Goal: Check status: Check status

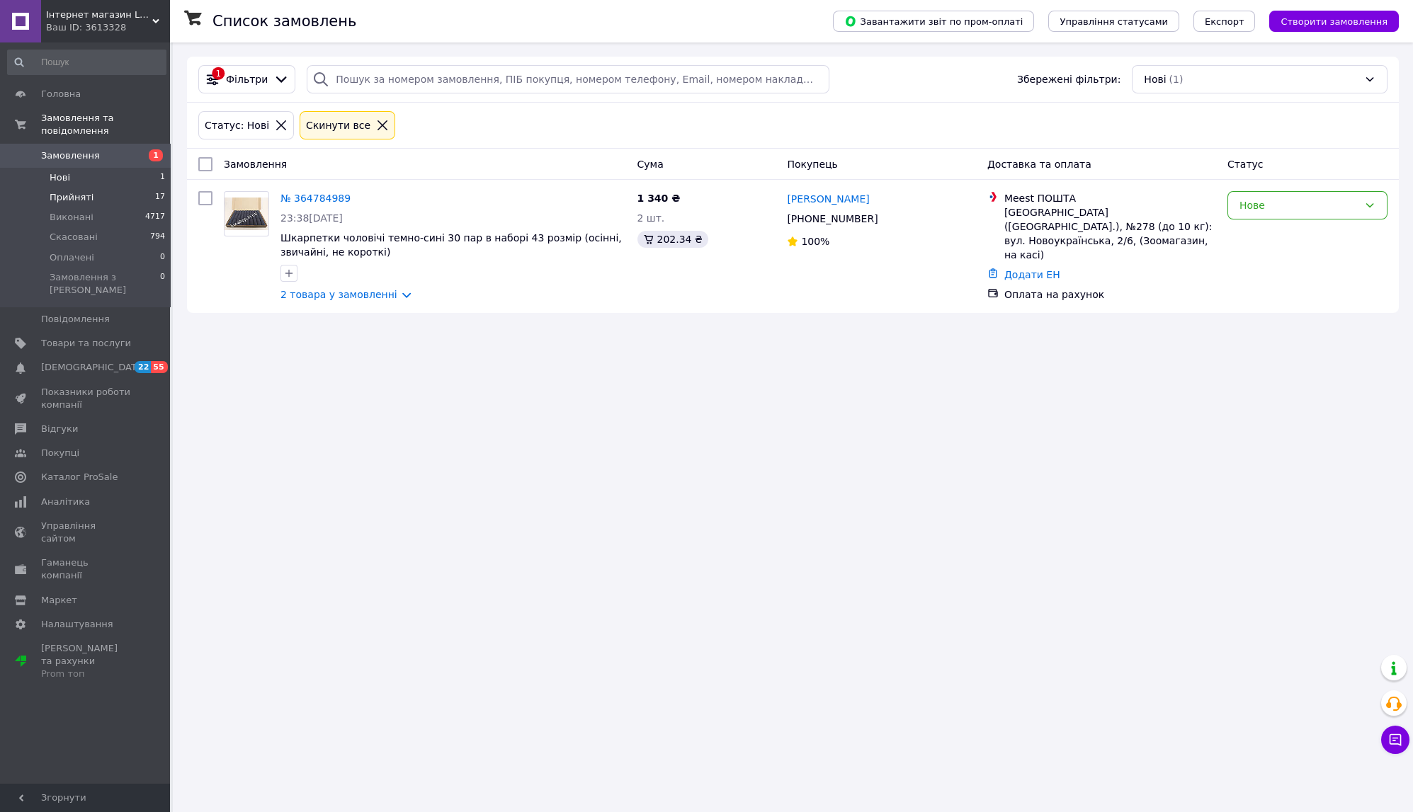
click at [57, 191] on span "Прийняті" at bounding box center [72, 197] width 44 height 13
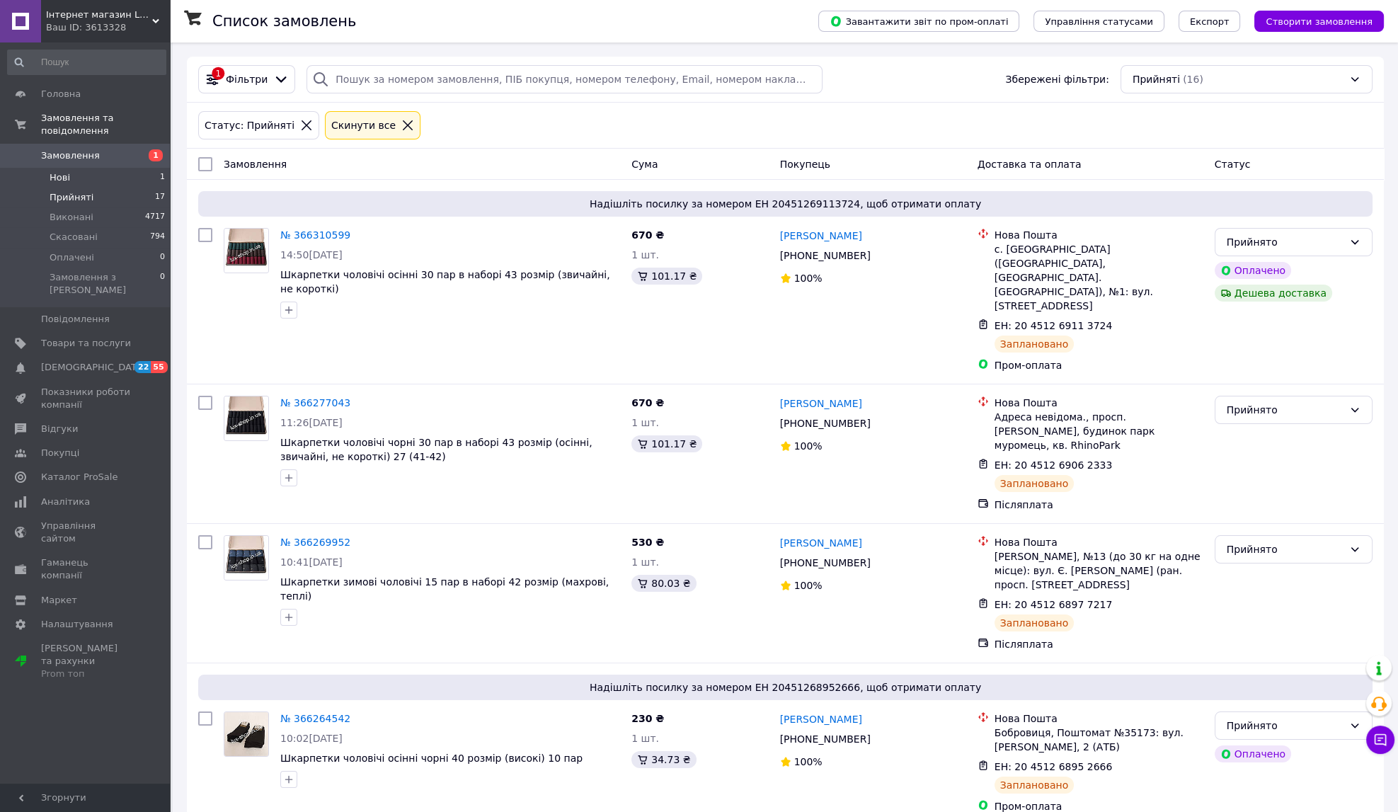
click at [62, 171] on span "Нові" at bounding box center [60, 177] width 21 height 13
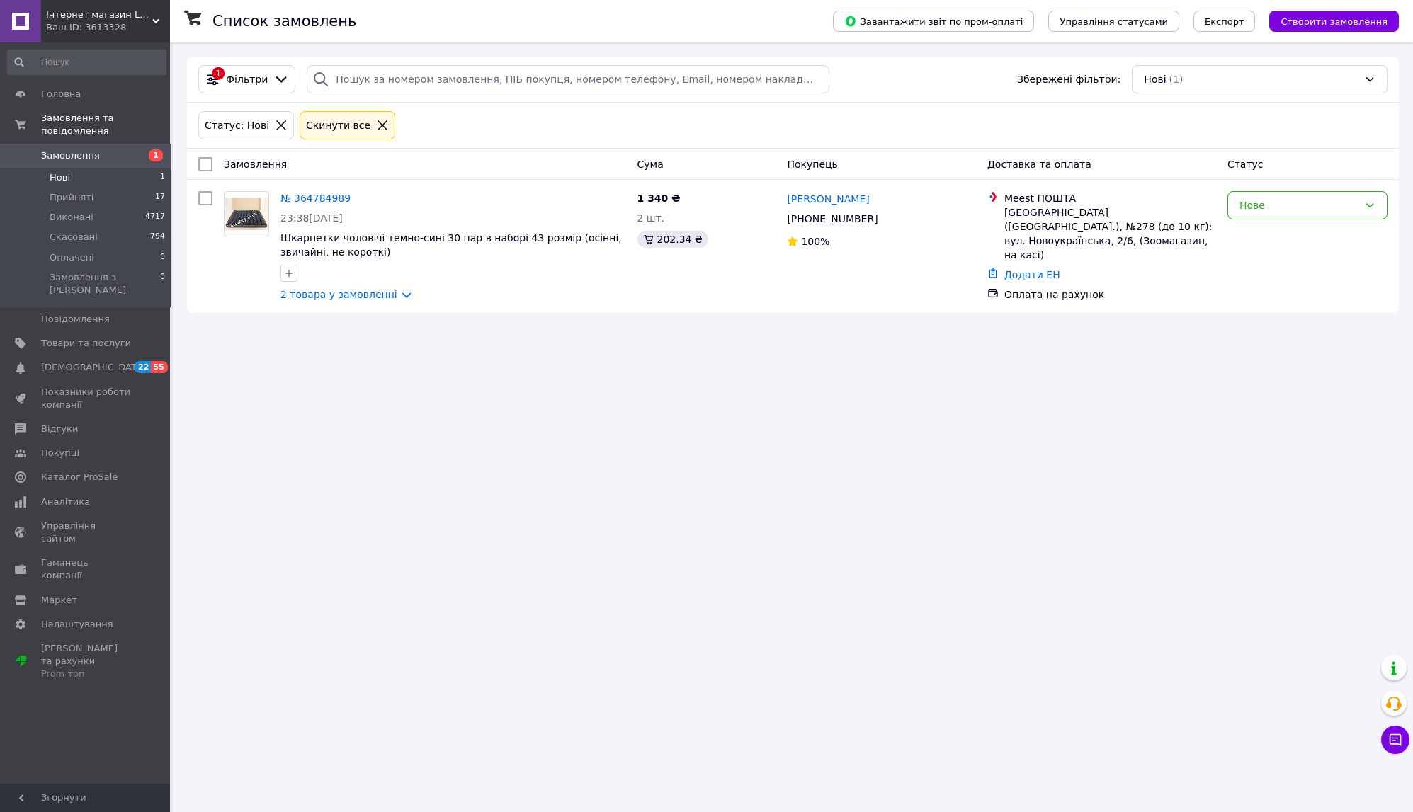
click at [868, 537] on div "Список замовлень Завантажити звіт по пром-оплаті Управління статусами Експорт С…" at bounding box center [793, 406] width 1240 height 812
click at [73, 191] on span "Прийняті" at bounding box center [72, 197] width 44 height 13
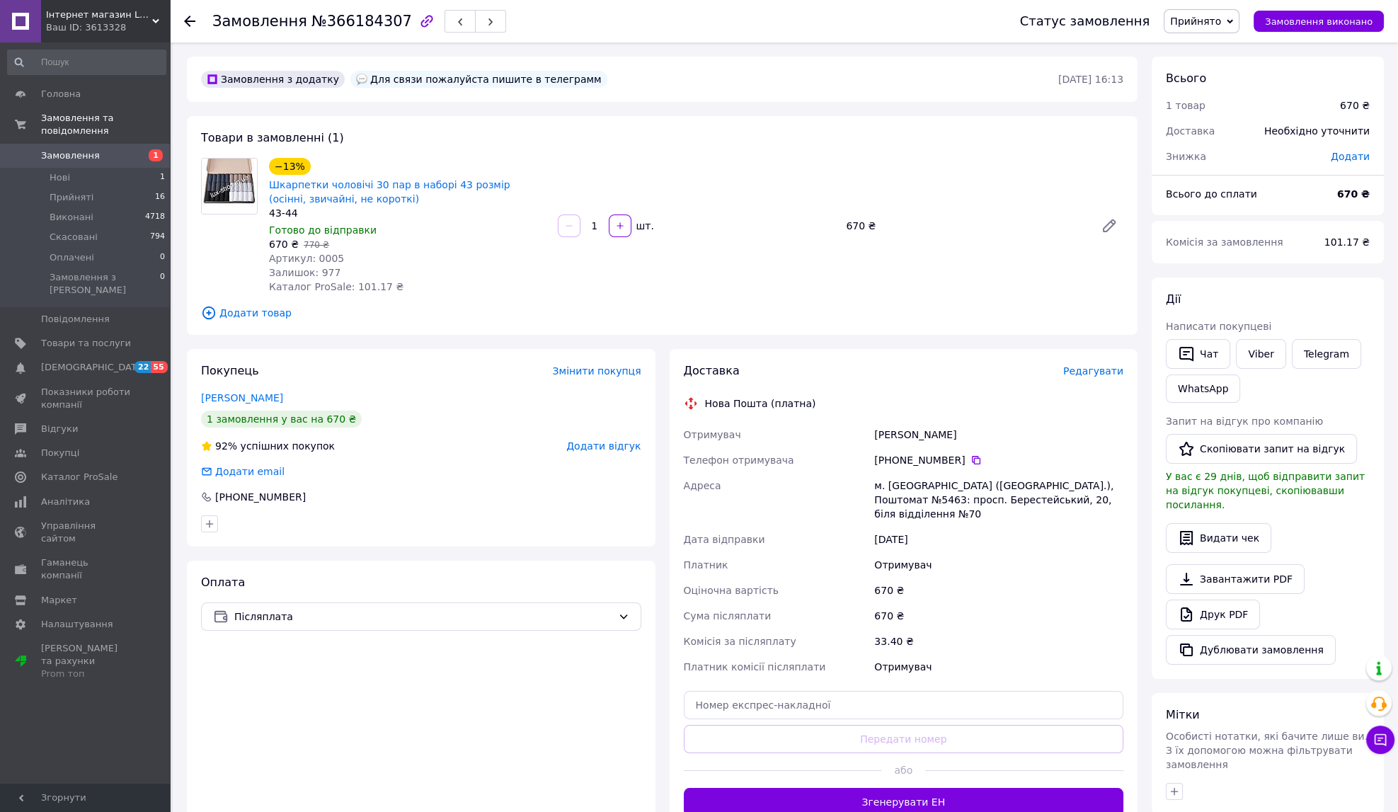
click at [515, 743] on div "Оплата Післяплата" at bounding box center [421, 696] width 469 height 270
click at [511, 724] on div "Оплата Післяплата" at bounding box center [421, 696] width 469 height 270
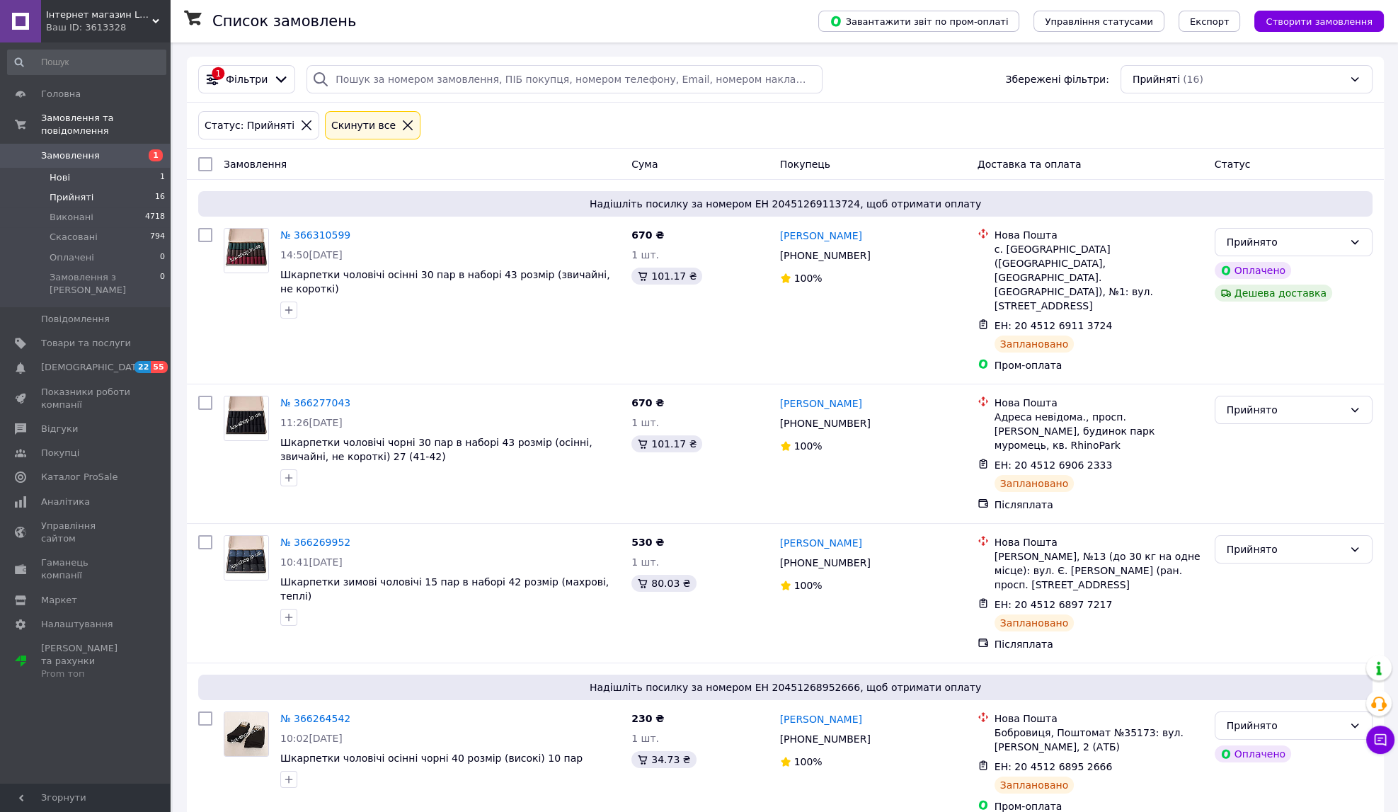
click at [64, 171] on span "Нові" at bounding box center [60, 177] width 21 height 13
